Goal: Use online tool/utility: Use online tool/utility

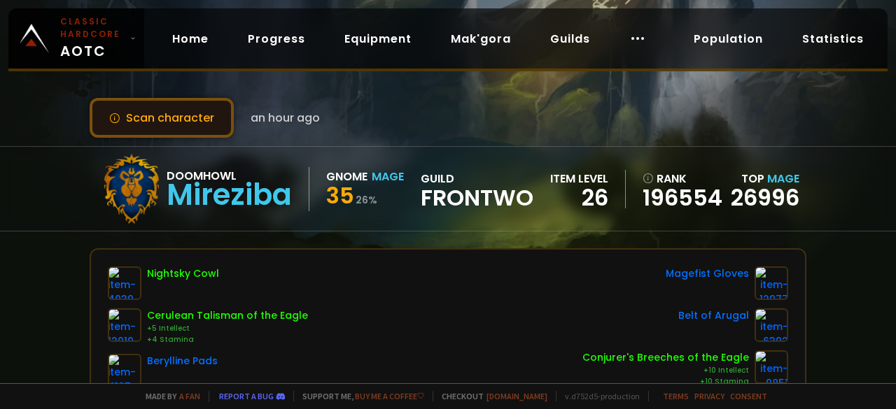
click at [159, 112] on button "Scan character" at bounding box center [162, 118] width 144 height 40
click at [181, 115] on button "Scan character" at bounding box center [162, 118] width 144 height 40
click at [156, 122] on button "Scan character" at bounding box center [162, 118] width 144 height 40
click at [174, 115] on button "Scan character" at bounding box center [162, 118] width 144 height 40
click at [199, 126] on button "Scan character" at bounding box center [162, 118] width 144 height 40
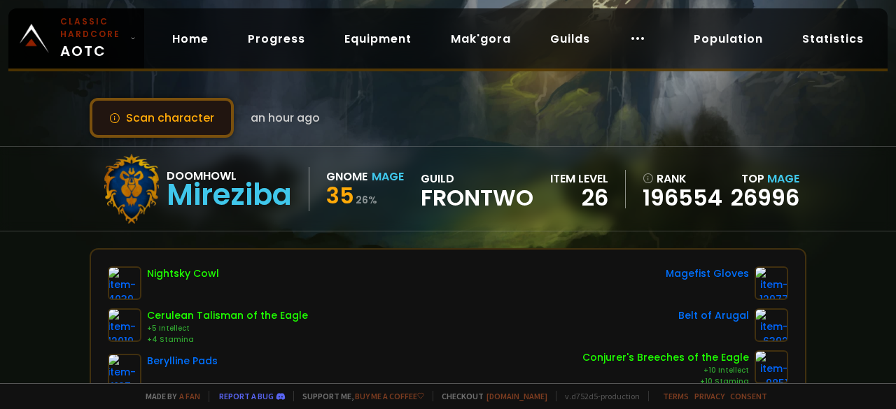
click at [193, 126] on button "Scan character" at bounding box center [162, 118] width 144 height 40
click at [176, 116] on button "Scan character" at bounding box center [162, 118] width 144 height 40
click at [186, 115] on button "Scan character" at bounding box center [162, 118] width 144 height 40
click at [156, 111] on button "Scan character" at bounding box center [162, 118] width 144 height 40
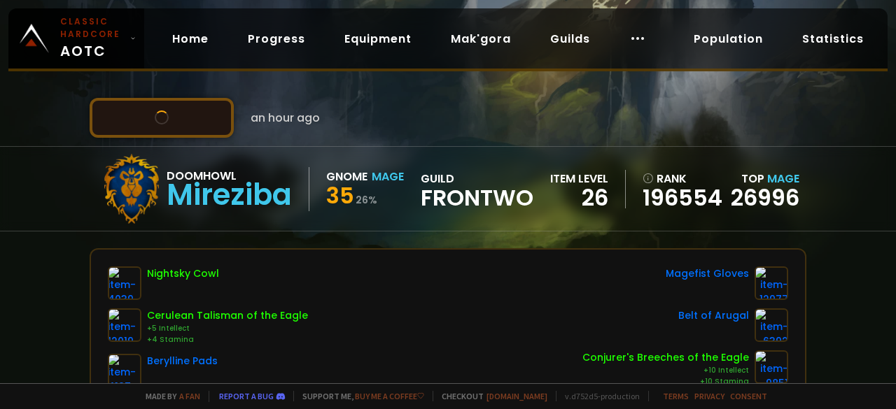
click at [157, 111] on button "Scan character" at bounding box center [162, 118] width 144 height 40
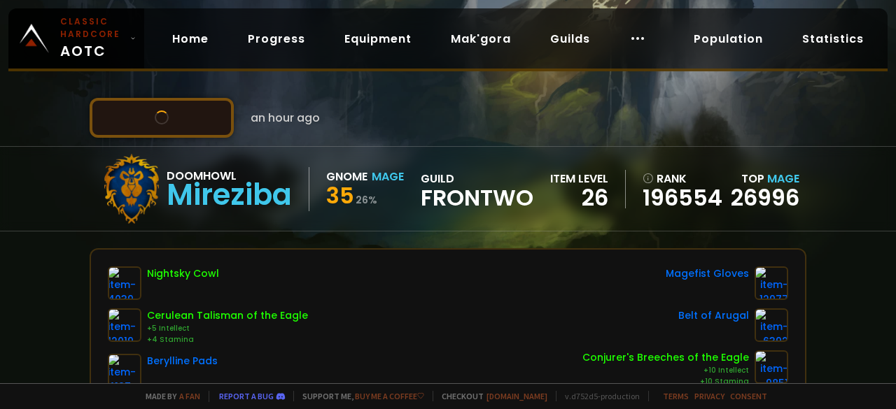
click at [157, 111] on button "Scan character" at bounding box center [162, 118] width 144 height 40
click at [167, 117] on button "Scan character" at bounding box center [162, 118] width 144 height 40
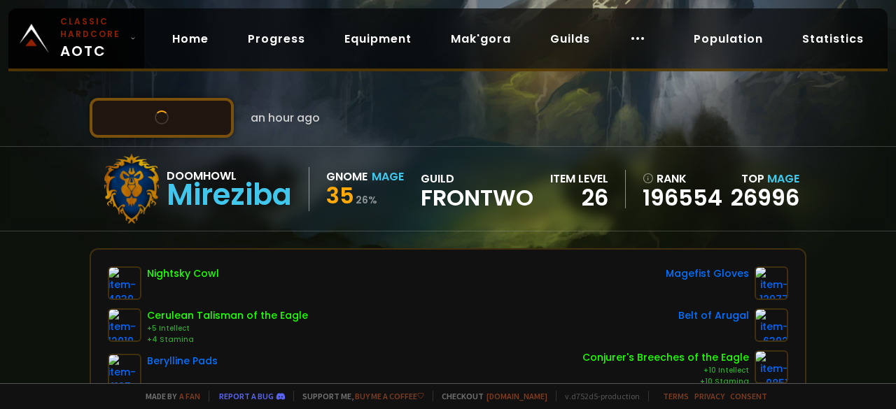
click at [167, 117] on button "Scan character" at bounding box center [162, 118] width 144 height 40
